Goal: Task Accomplishment & Management: Use online tool/utility

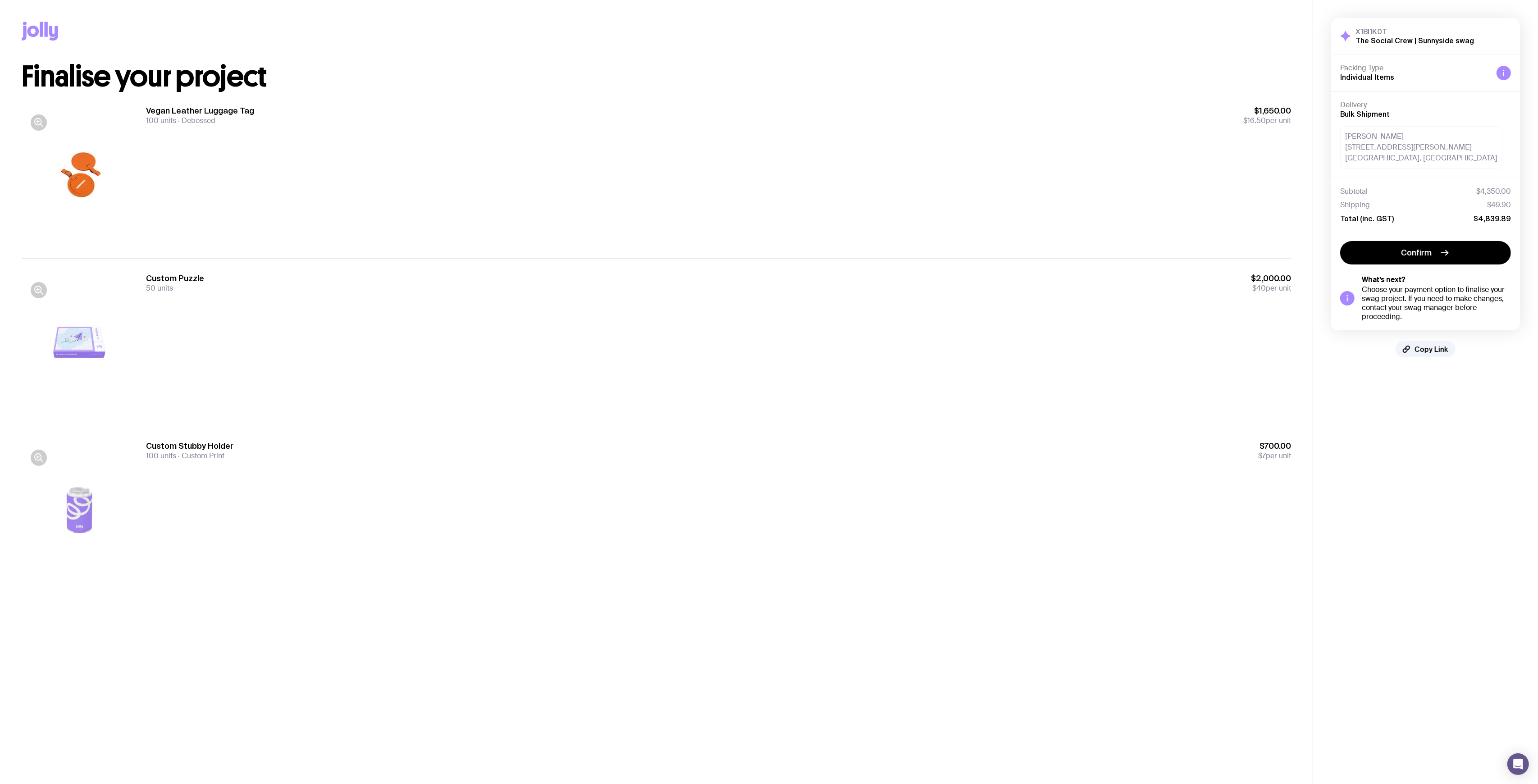
click at [1403, 152] on div "[PERSON_NAME] [STREET_ADDRESS][PERSON_NAME]" at bounding box center [1421, 147] width 162 height 42
click at [1430, 164] on div "[PERSON_NAME] [STREET_ADDRESS][PERSON_NAME]" at bounding box center [1421, 147] width 162 height 42
click at [1401, 146] on div "[PERSON_NAME] [STREET_ADDRESS][PERSON_NAME]" at bounding box center [1421, 147] width 162 height 42
click at [1412, 159] on div "[PERSON_NAME] [STREET_ADDRESS][PERSON_NAME]" at bounding box center [1421, 147] width 162 height 42
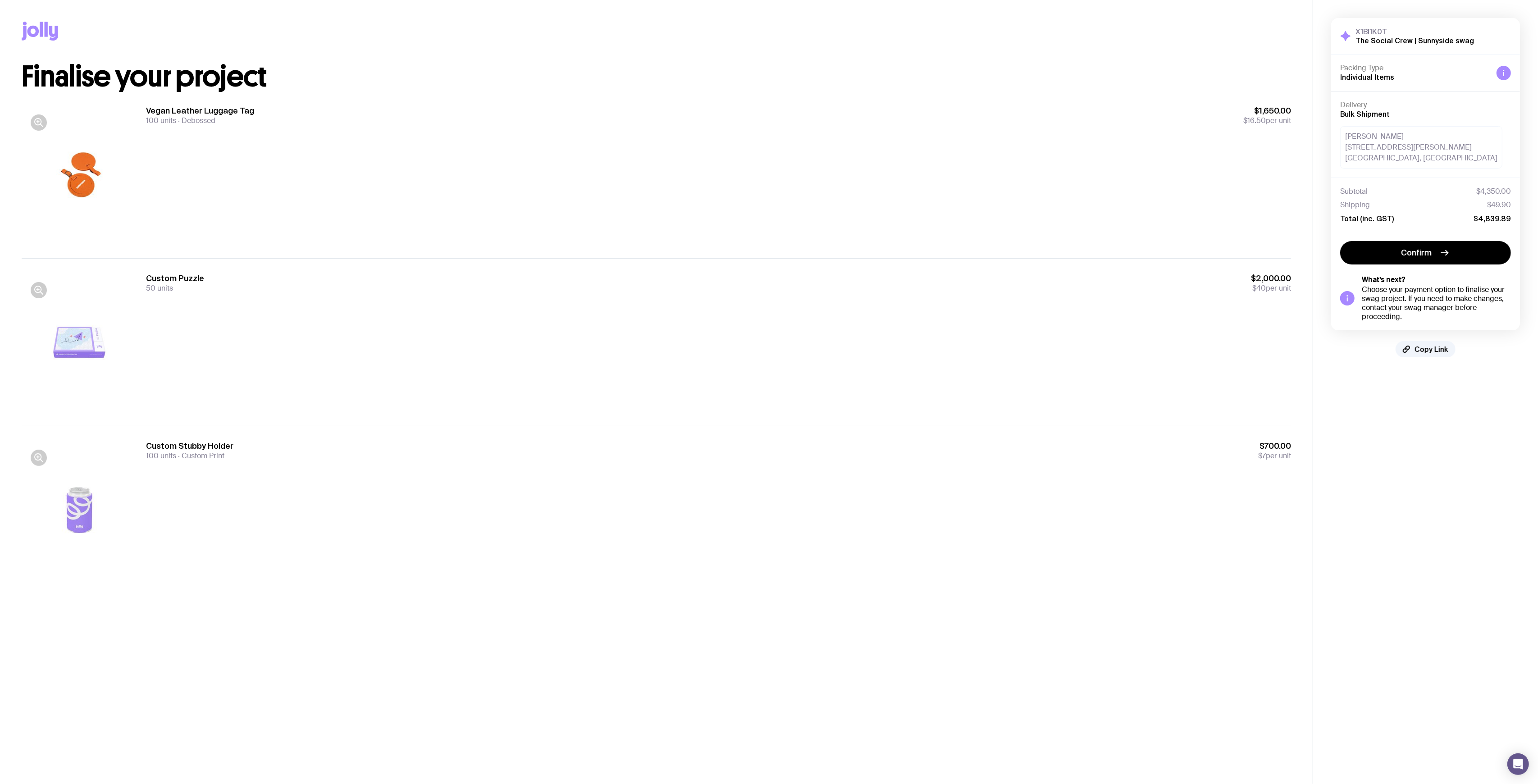
click at [1415, 159] on div "[PERSON_NAME] [STREET_ADDRESS][PERSON_NAME]" at bounding box center [1421, 147] width 162 height 42
click at [417, 319] on div "Custom Puzzle 50 units $2,000.00 $40 per unit" at bounding box center [718, 342] width 1145 height 138
click at [235, 177] on div "Vegan Leather Luggage Tag 100 units Debossed $1,650.00 $16.50 per unit" at bounding box center [718, 174] width 1145 height 138
click at [215, 161] on div "Vegan Leather Luggage Tag 100 units Debossed $1,650.00 $16.50 per unit" at bounding box center [718, 174] width 1145 height 138
click at [1046, 287] on div "Custom Puzzle 50 units $2,000.00 $40 per unit" at bounding box center [718, 282] width 1145 height 20
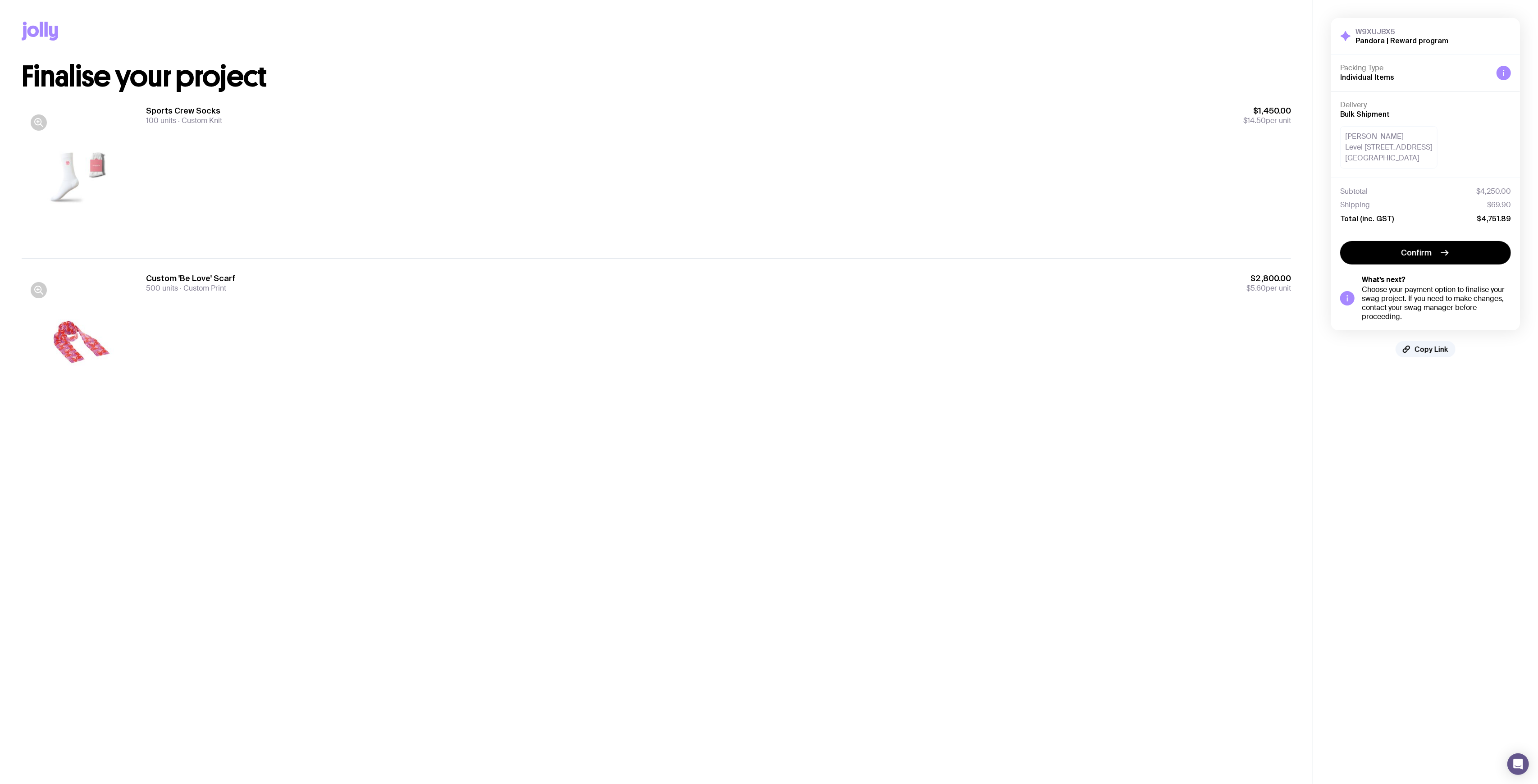
drag, startPoint x: 698, startPoint y: 64, endPoint x: 706, endPoint y: 65, distance: 8.1
click at [699, 64] on h1 "Finalise your project" at bounding box center [656, 76] width 1269 height 29
click at [1426, 350] on span "Copy Link" at bounding box center [1431, 349] width 34 height 9
click at [1026, 449] on main "Copy Link Finalise your project Sports Crew Socks 100 units Custom Knit $1,450.…" at bounding box center [656, 392] width 1313 height 784
